Goal: Task Accomplishment & Management: Use online tool/utility

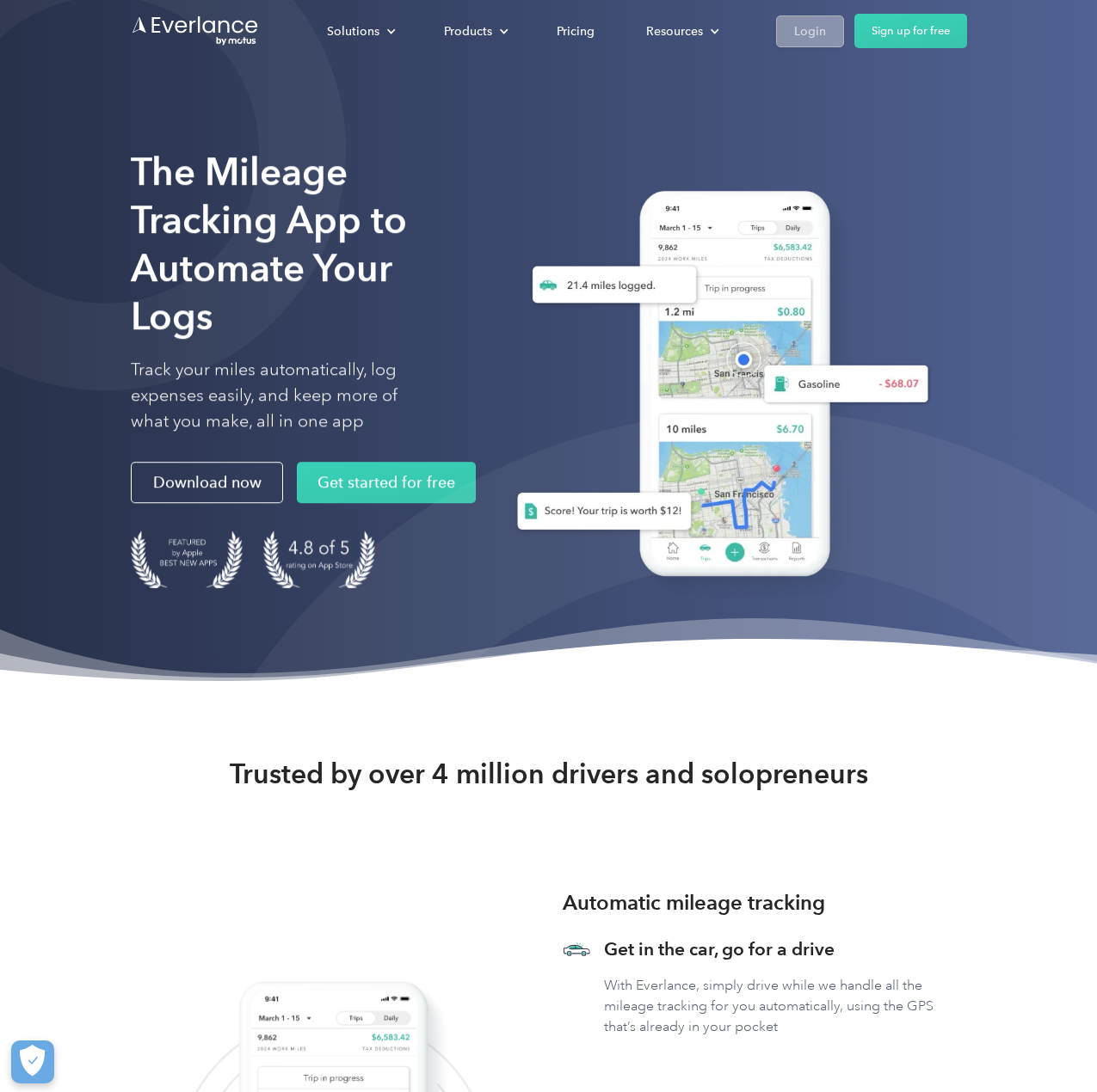
click at [808, 39] on div "Login" at bounding box center [810, 32] width 32 height 22
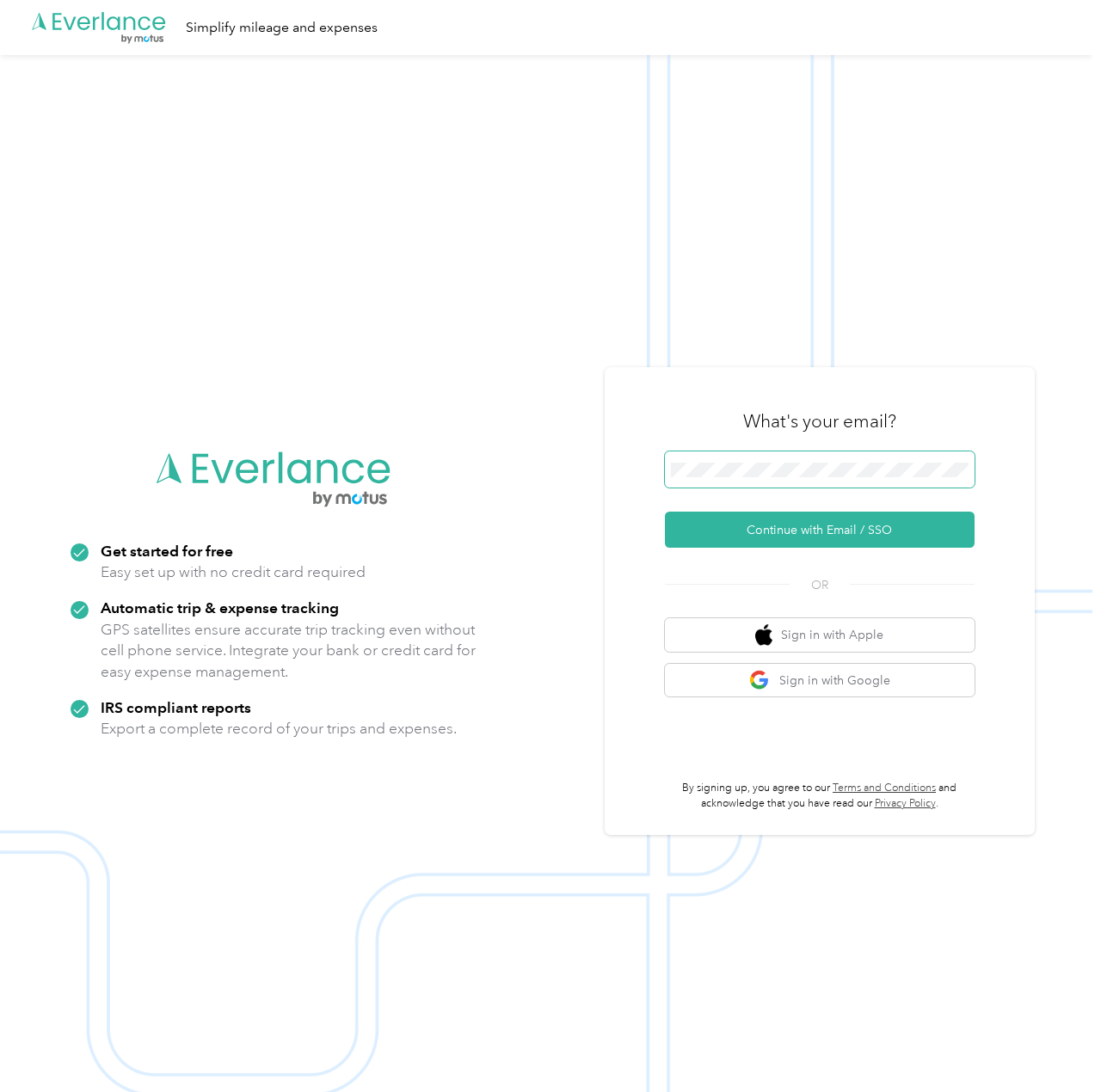
click at [790, 458] on span at bounding box center [819, 469] width 309 height 36
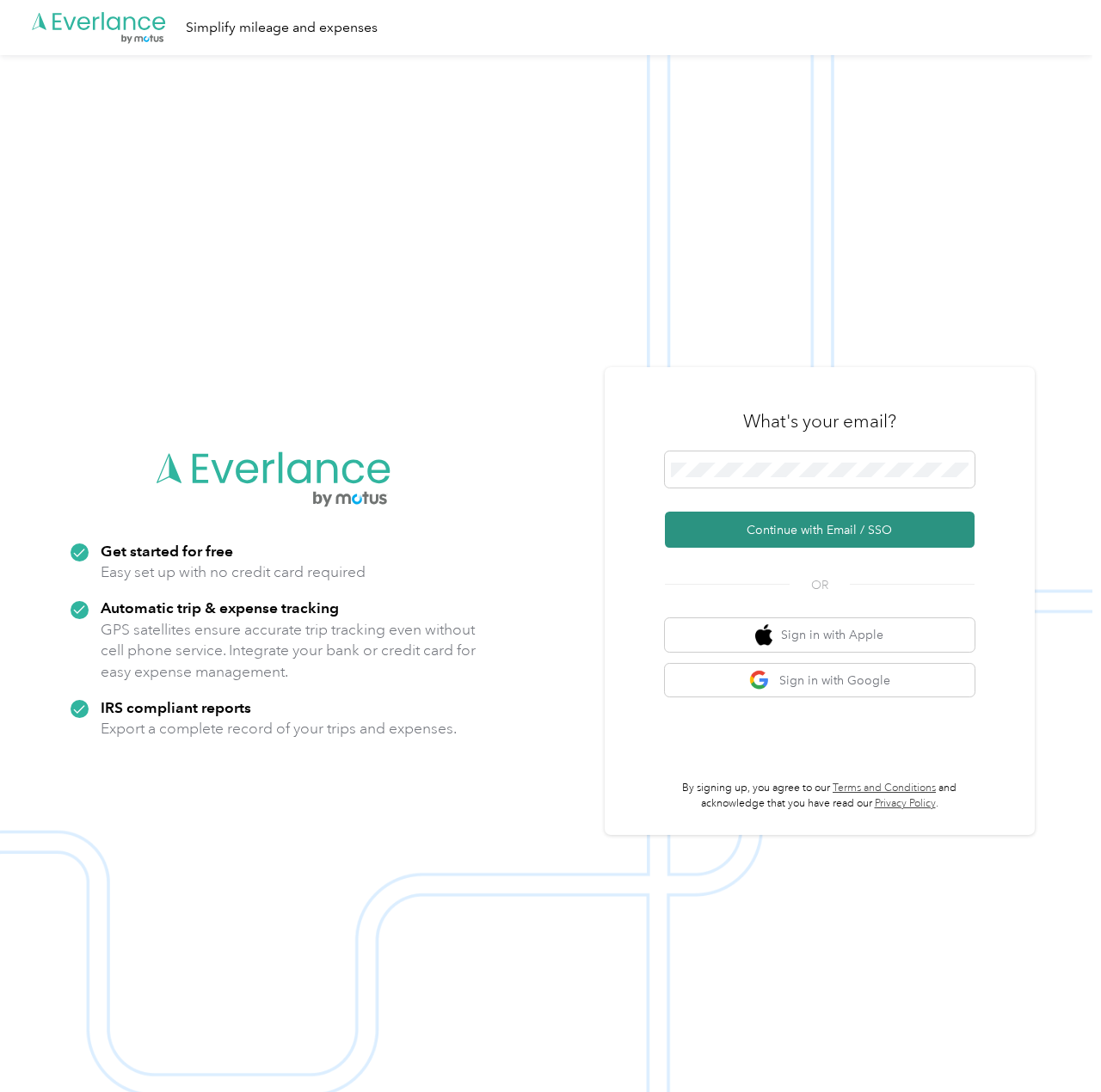
click at [749, 530] on button "Continue with Email / SSO" at bounding box center [819, 530] width 309 height 36
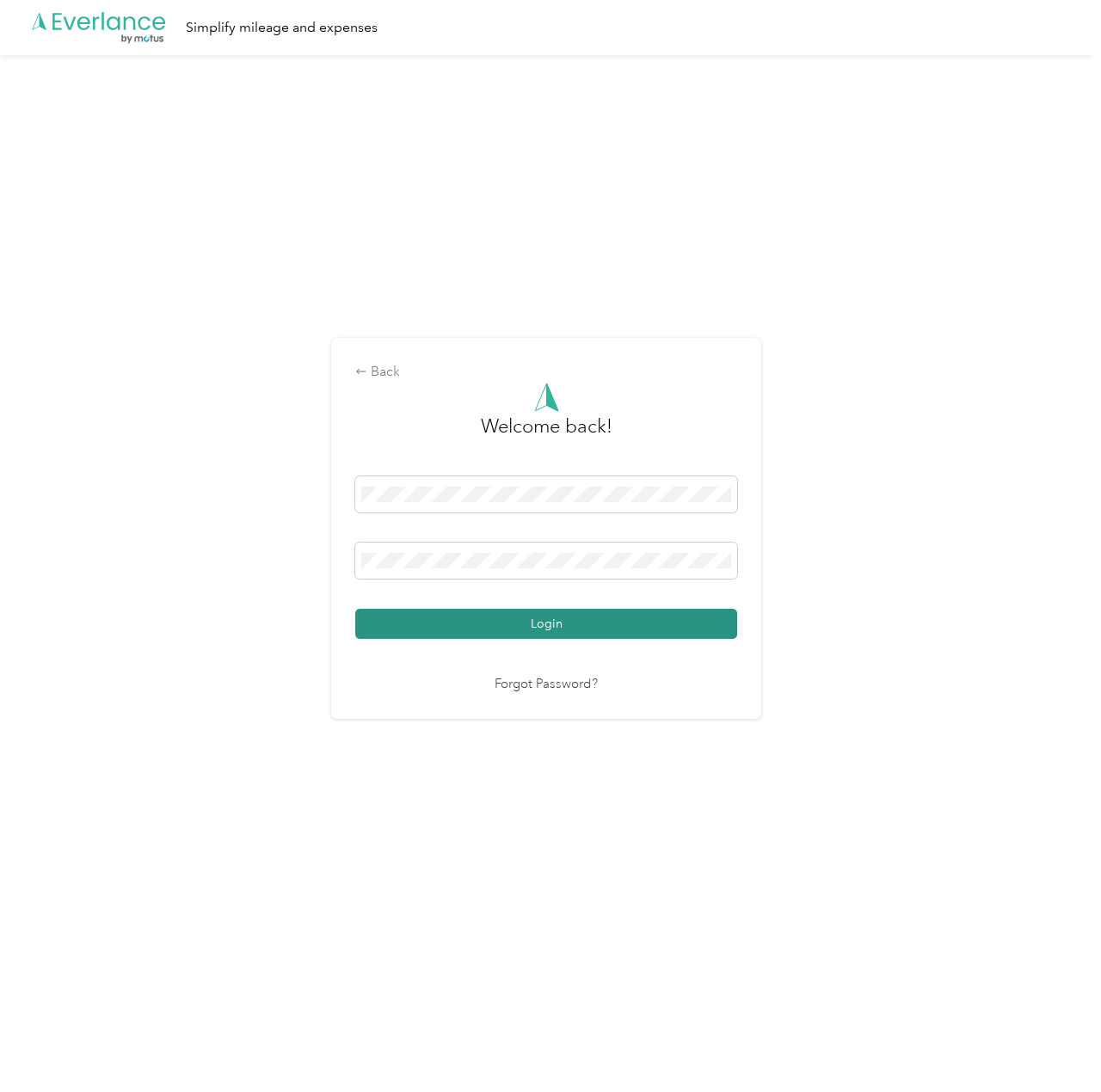
drag, startPoint x: 511, startPoint y: 624, endPoint x: 504, endPoint y: 603, distance: 22.1
click at [512, 624] on button "Login" at bounding box center [546, 624] width 382 height 30
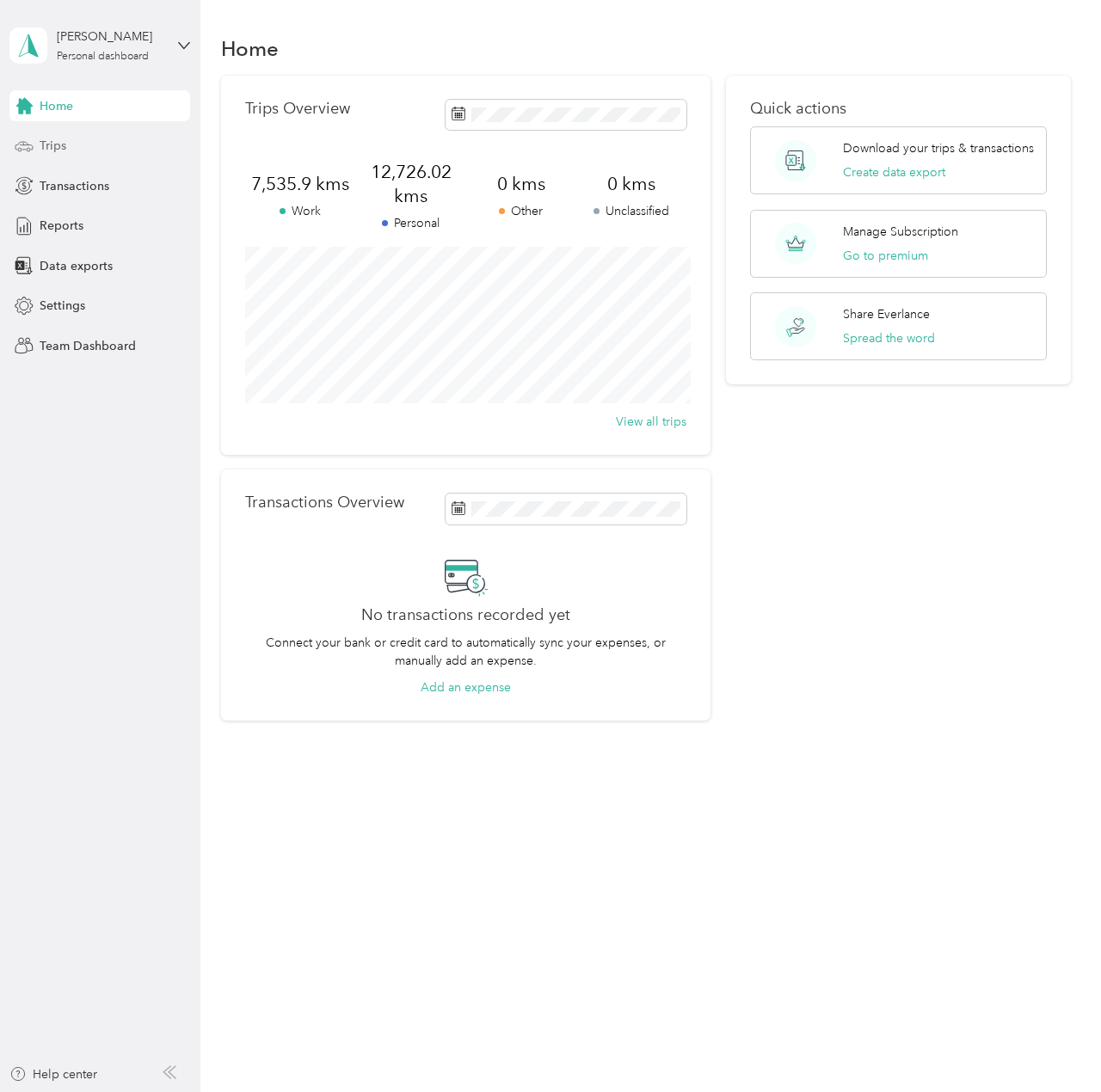
drag, startPoint x: 71, startPoint y: 143, endPoint x: 61, endPoint y: 146, distance: 10.4
click at [71, 143] on div "Trips" at bounding box center [100, 146] width 181 height 31
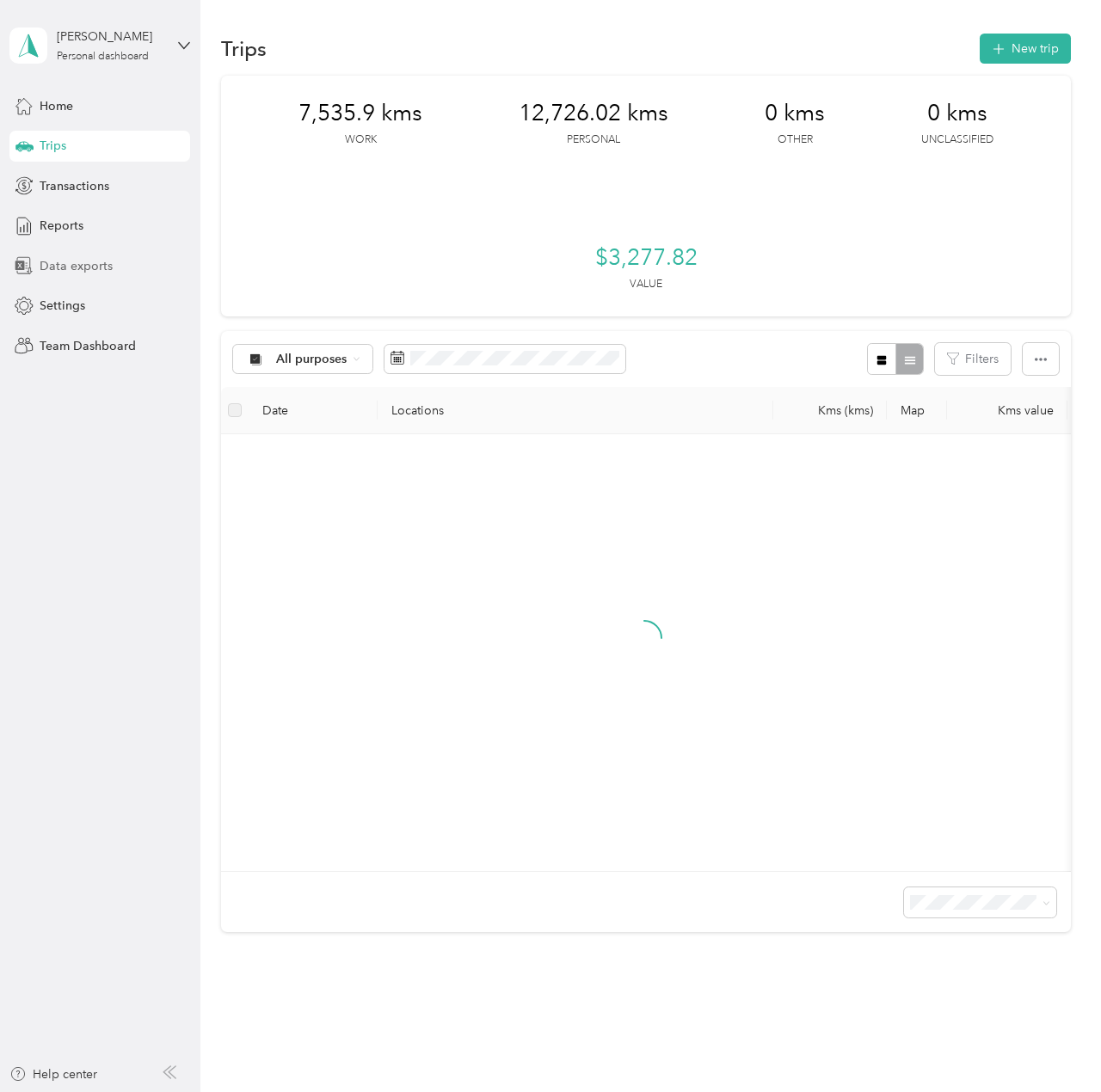
click at [138, 271] on div "Data exports" at bounding box center [100, 265] width 181 height 31
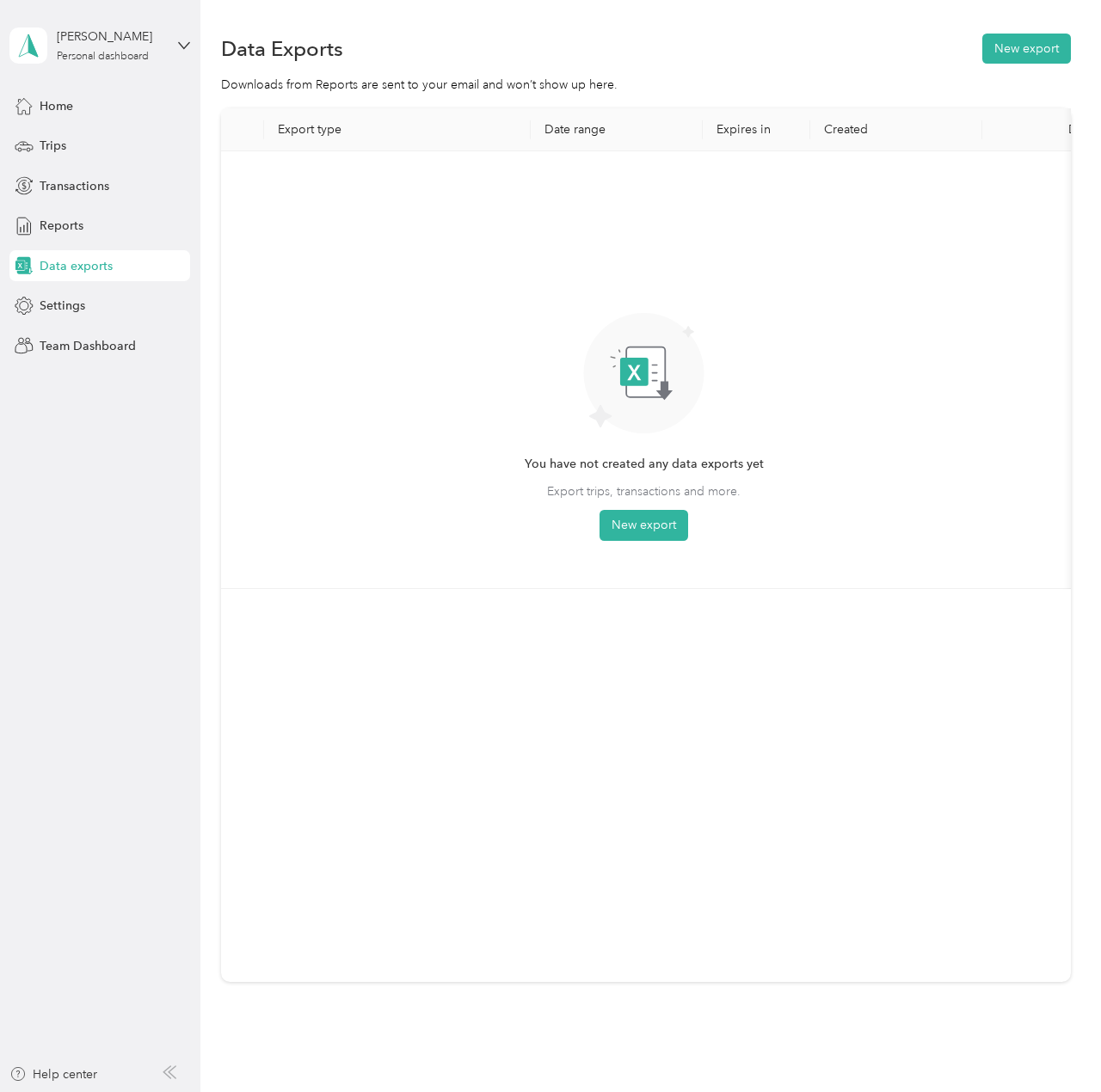
click at [1022, 30] on div "Data Exports New export" at bounding box center [646, 48] width 850 height 36
click at [1027, 45] on button "New export" at bounding box center [1026, 49] width 88 height 30
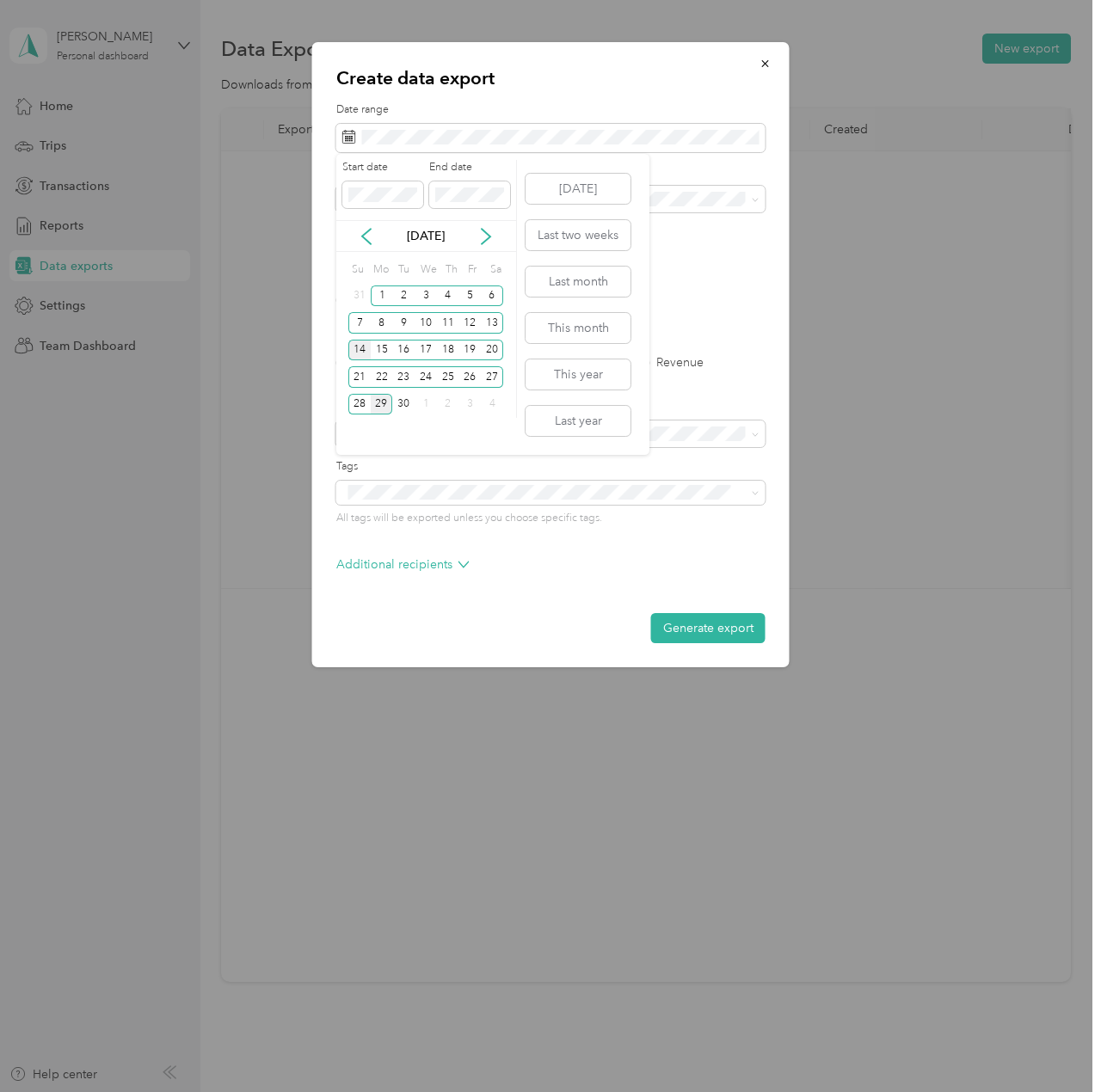
click at [360, 348] on div "14" at bounding box center [359, 351] width 23 height 22
click at [492, 378] on div "27" at bounding box center [492, 377] width 23 height 22
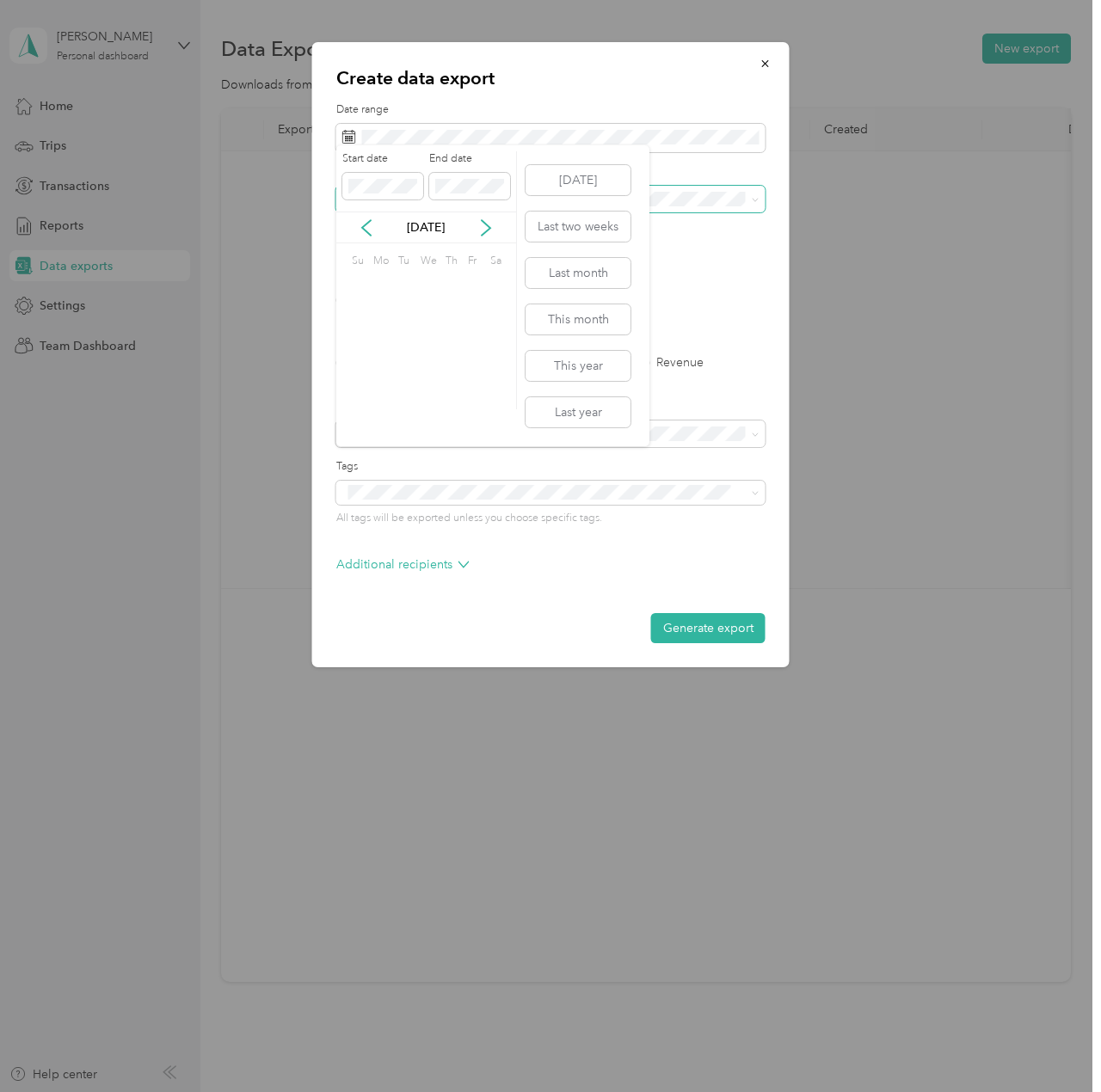
click at [477, 186] on span at bounding box center [550, 199] width 429 height 28
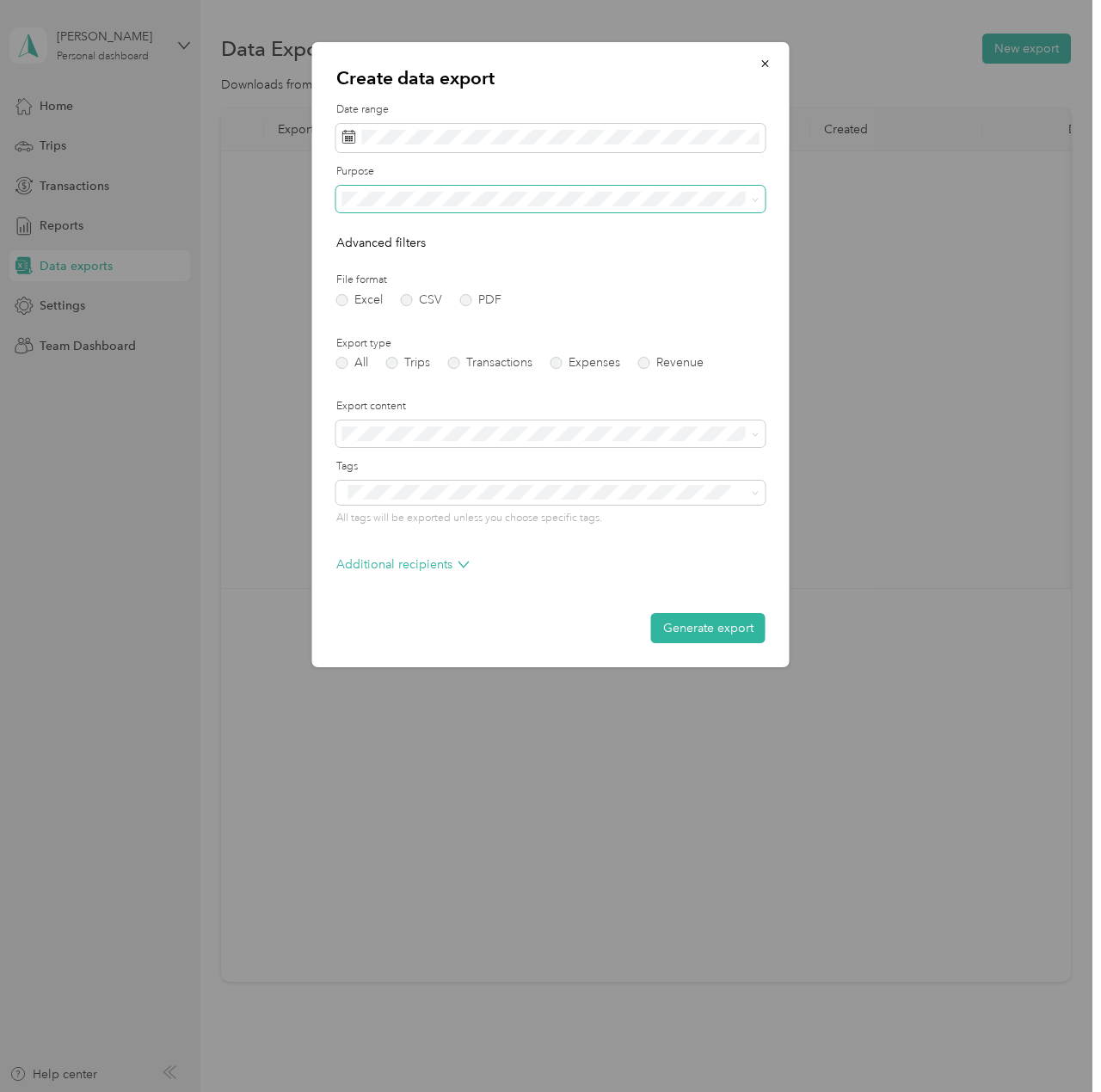
click at [477, 187] on span at bounding box center [550, 199] width 429 height 28
click at [408, 256] on div "Work" at bounding box center [550, 259] width 406 height 18
click at [468, 297] on label "PDF" at bounding box center [481, 301] width 42 height 12
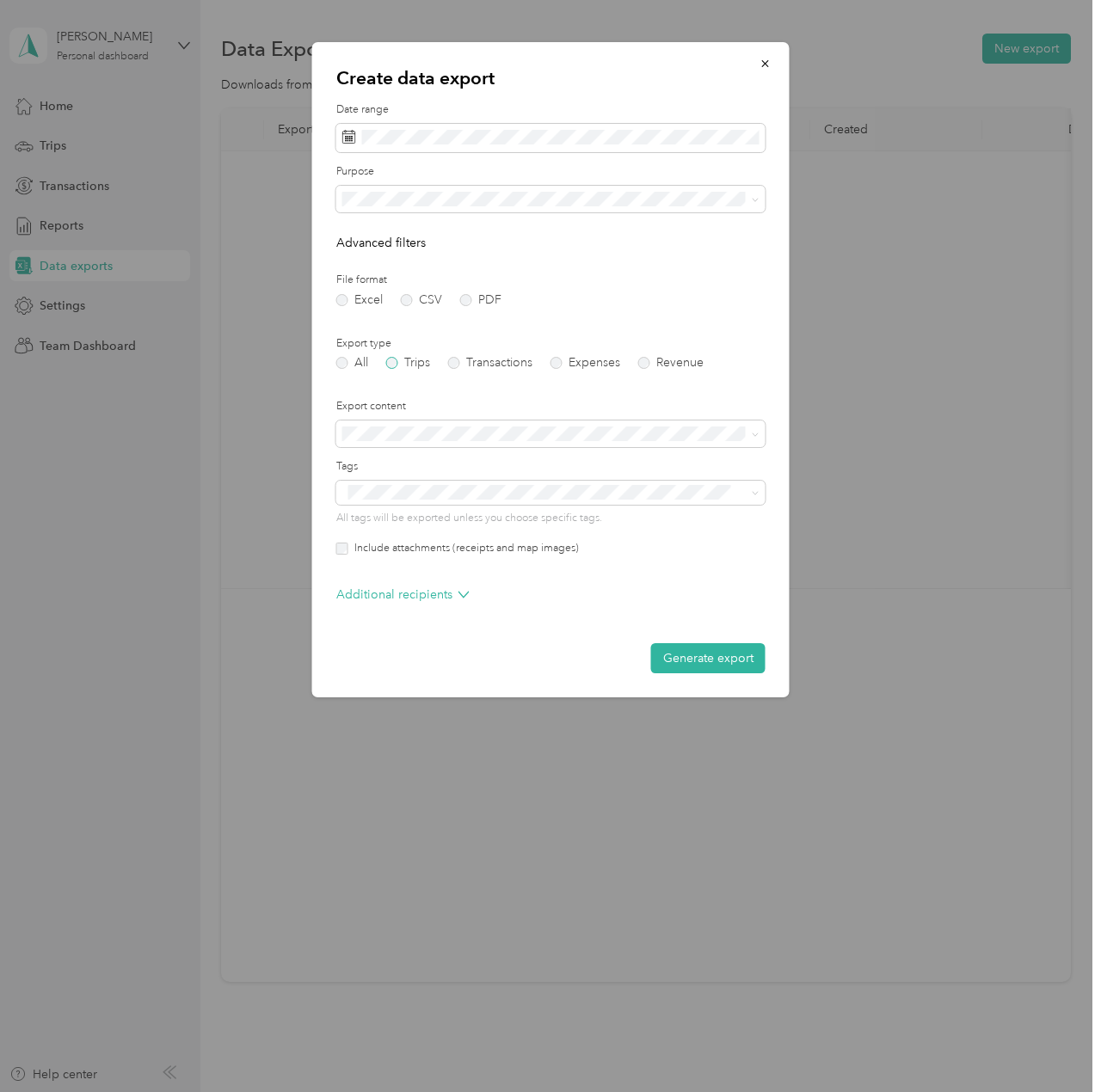
click at [401, 364] on label "Trips" at bounding box center [408, 363] width 44 height 12
click at [683, 658] on button "Generate export" at bounding box center [708, 659] width 114 height 30
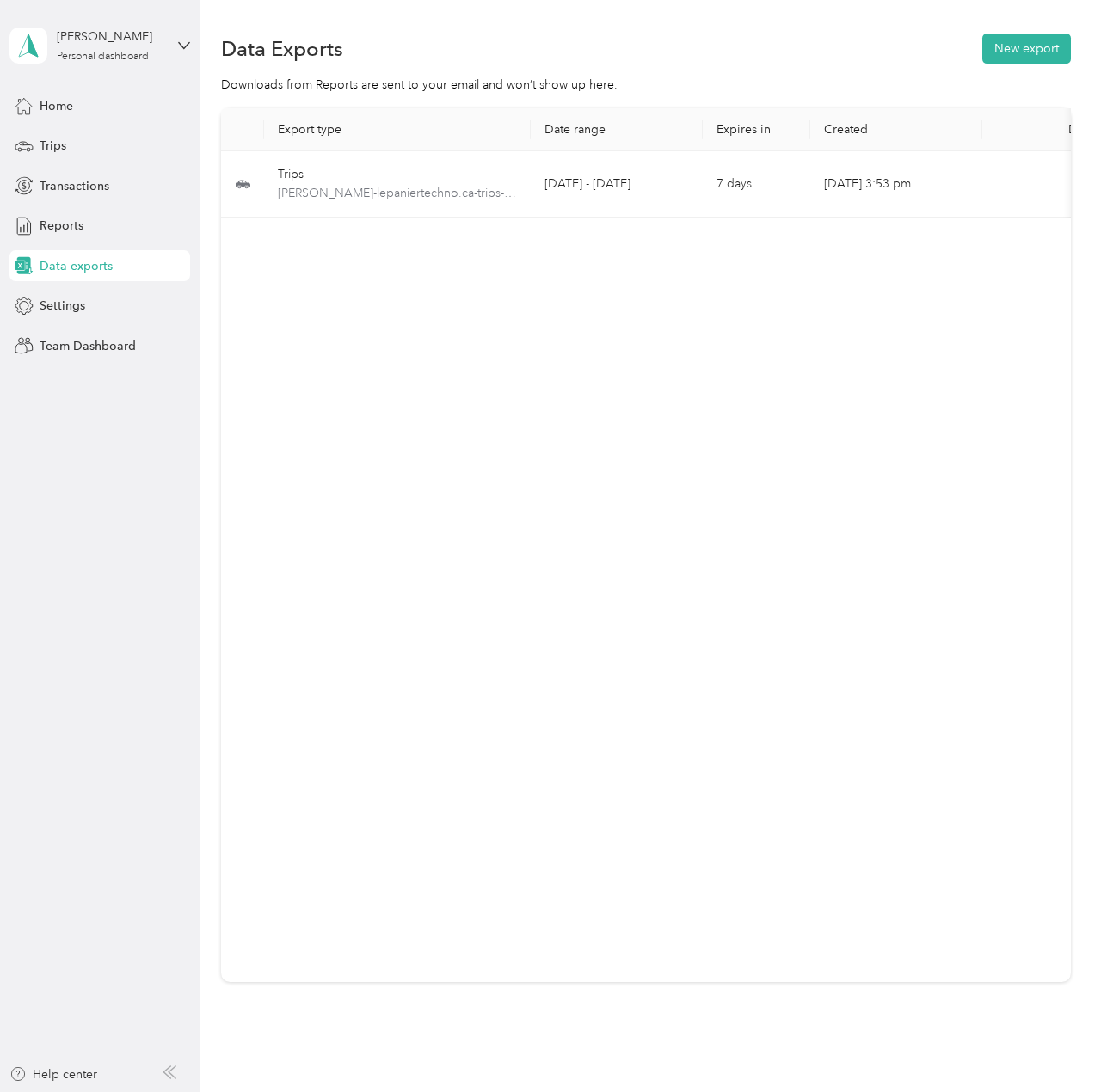
scroll to position [0, 87]
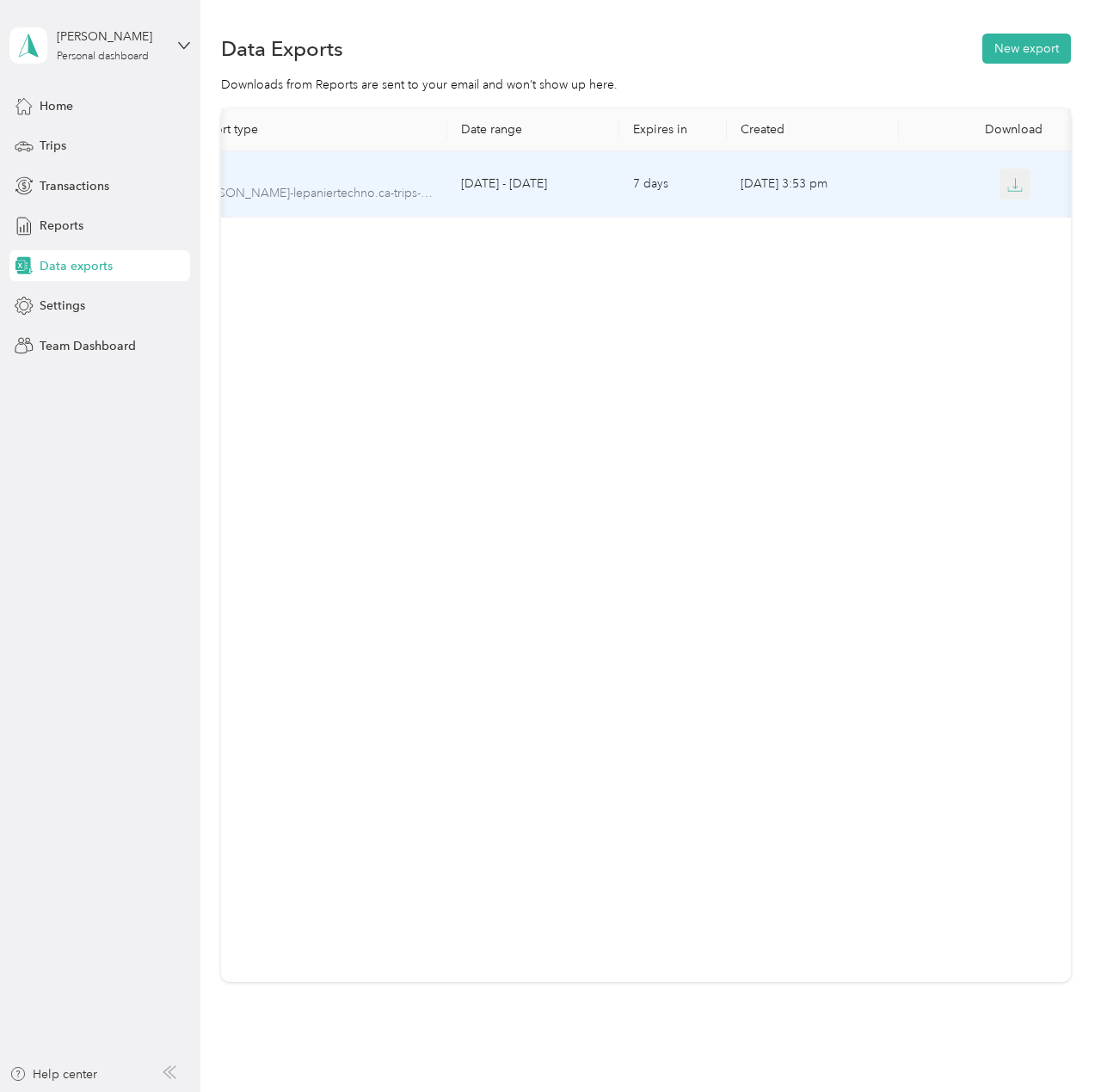
click at [1008, 182] on icon "button" at bounding box center [1016, 185] width 16 height 16
